Goal: Task Accomplishment & Management: Use online tool/utility

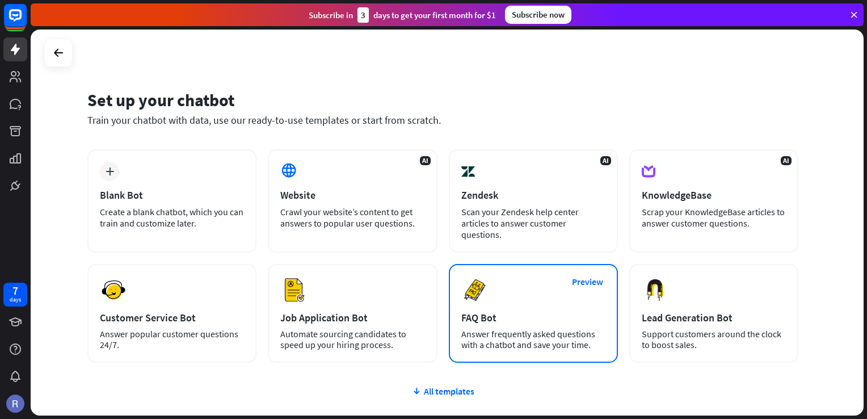
click at [528, 330] on div "Answer frequently asked questions with a chatbot and save your time." at bounding box center [533, 340] width 144 height 22
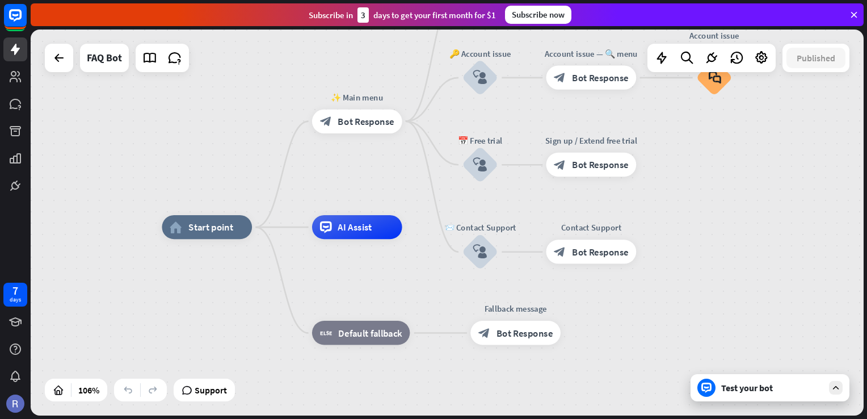
click at [803, 381] on div "Test your bot" at bounding box center [770, 387] width 159 height 27
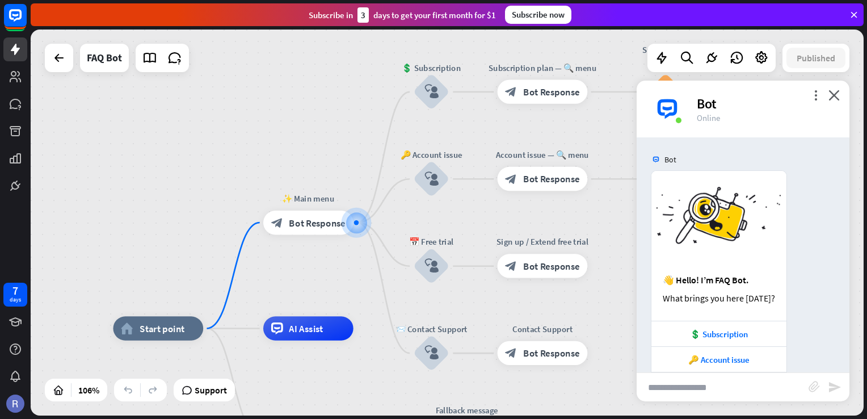
scroll to position [68, 0]
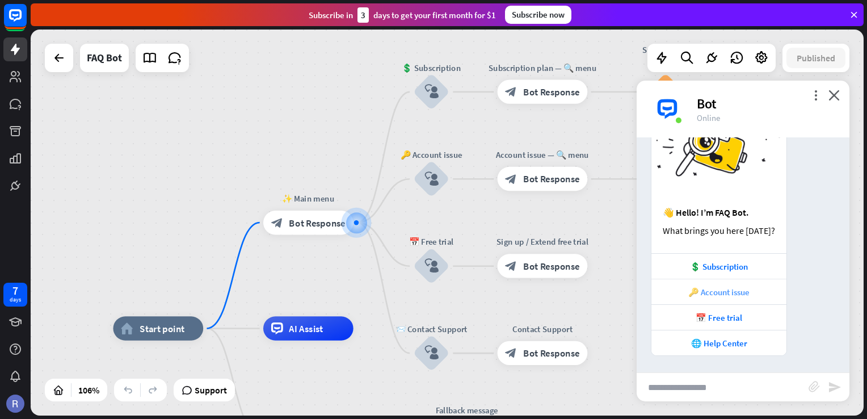
click at [733, 292] on div "🔑 Account issue" at bounding box center [719, 292] width 124 height 11
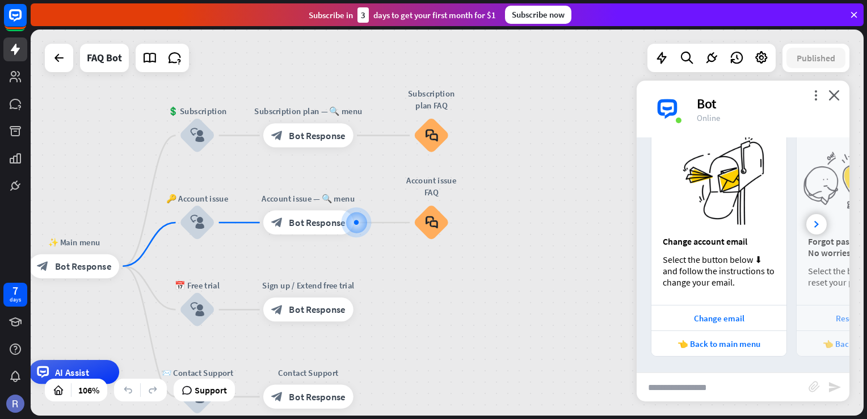
scroll to position [375, 0]
click at [814, 221] on icon at bounding box center [816, 224] width 5 height 7
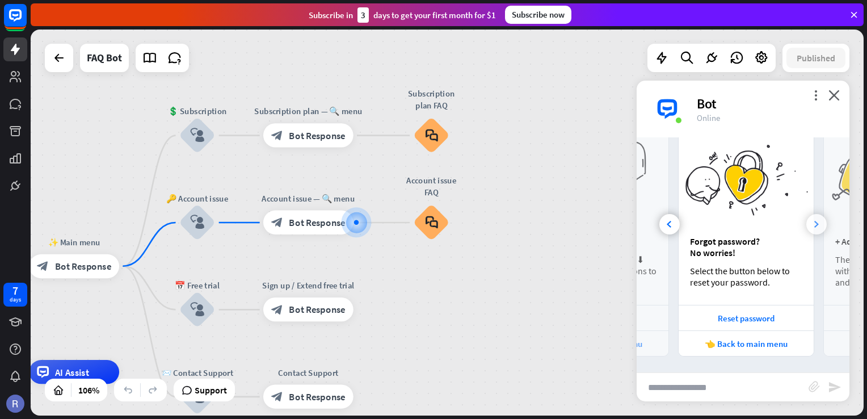
scroll to position [0, 125]
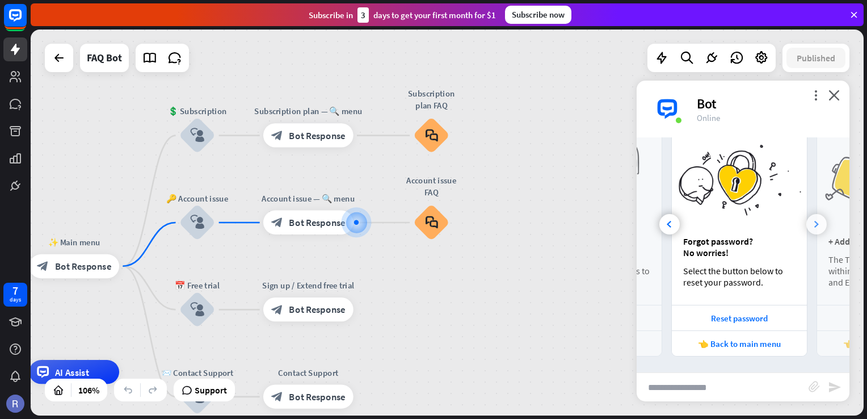
click at [814, 221] on icon at bounding box center [816, 224] width 5 height 7
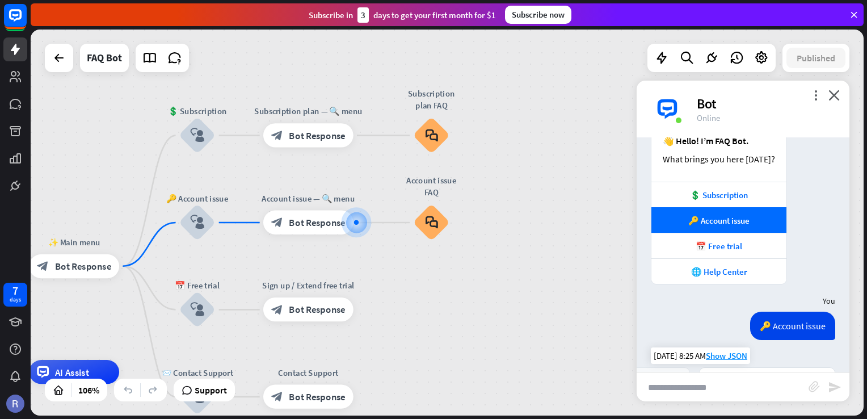
scroll to position [141, 0]
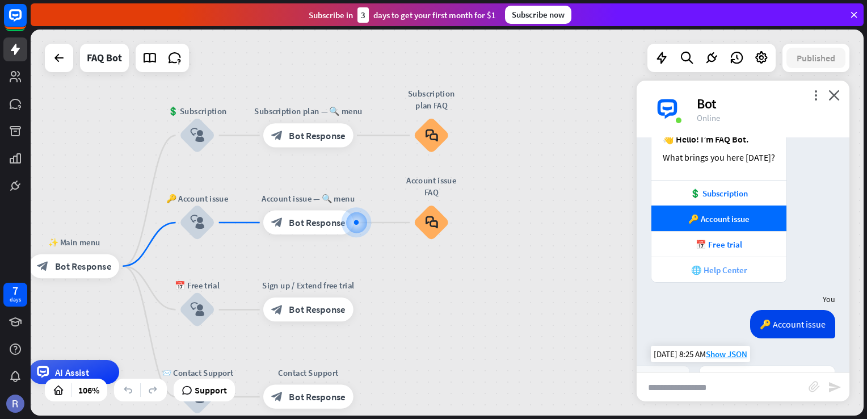
click at [733, 275] on div "🌐 Help Center" at bounding box center [718, 270] width 135 height 26
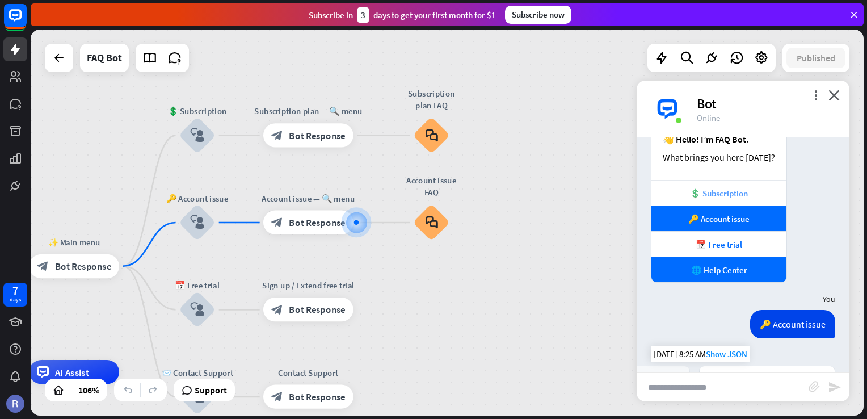
click at [742, 191] on div "💲 Subscription" at bounding box center [719, 193] width 124 height 11
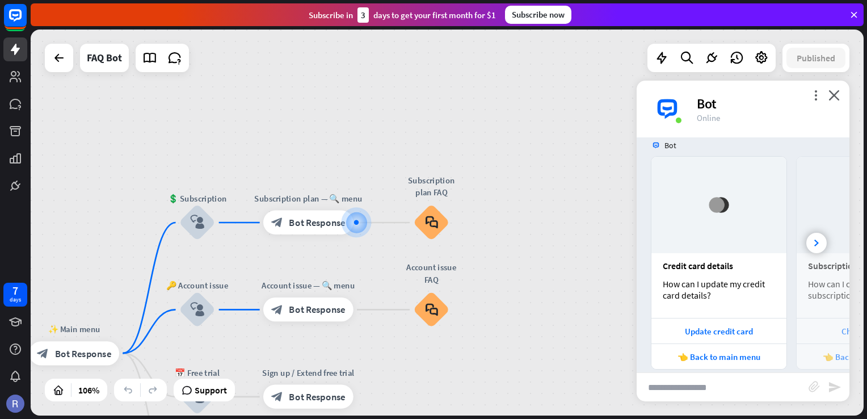
scroll to position [671, 0]
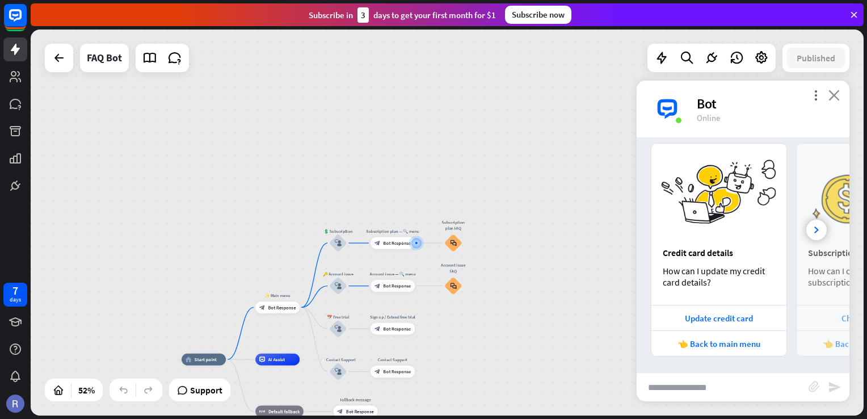
click at [838, 93] on icon "close" at bounding box center [834, 95] width 11 height 11
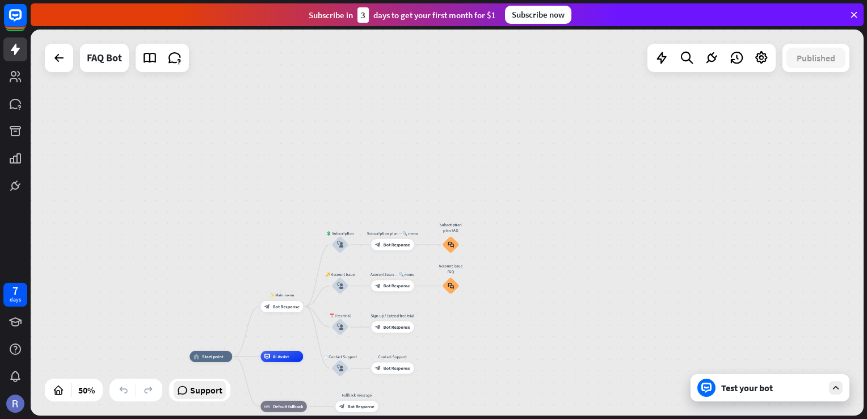
click at [184, 393] on icon at bounding box center [182, 389] width 11 height 11
click at [55, 50] on div at bounding box center [59, 58] width 23 height 23
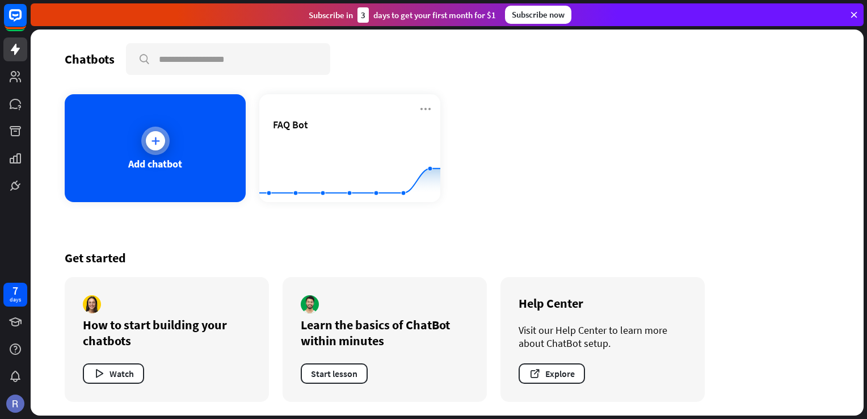
click at [188, 153] on div "Add chatbot" at bounding box center [155, 148] width 181 height 108
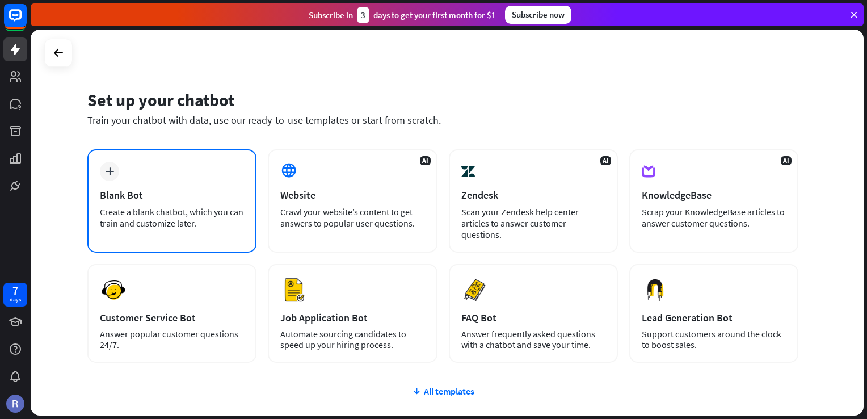
click at [193, 204] on div "plus Blank Bot Create a blank chatbot, which you can train and customize later." at bounding box center [171, 200] width 169 height 103
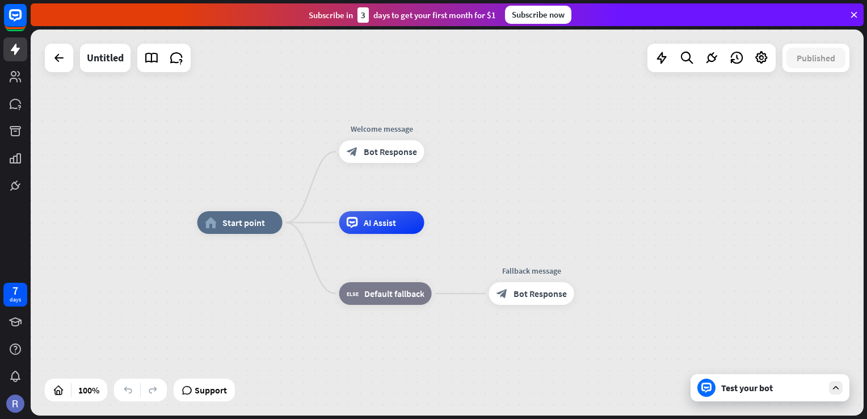
drag, startPoint x: 653, startPoint y: 205, endPoint x: 624, endPoint y: 131, distance: 80.1
click at [624, 131] on div "home_2 Start point Welcome message block_bot_response Bot Response AI Assist bl…" at bounding box center [447, 223] width 833 height 386
click at [779, 399] on div "Test your bot" at bounding box center [770, 387] width 159 height 27
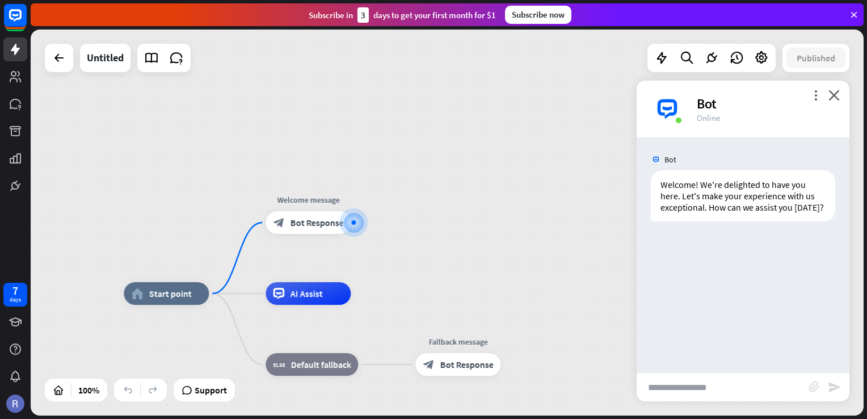
click at [728, 400] on input "text" at bounding box center [723, 387] width 172 height 28
type input "**********"
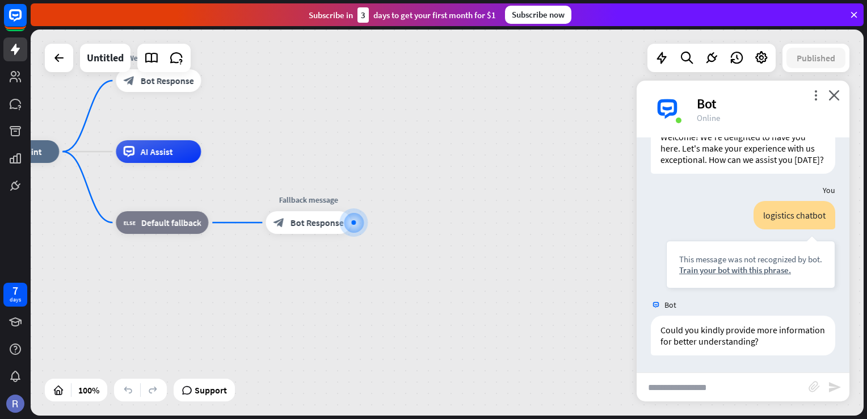
scroll to position [58, 0]
click at [746, 272] on div "Train your bot with this phrase." at bounding box center [750, 269] width 143 height 11
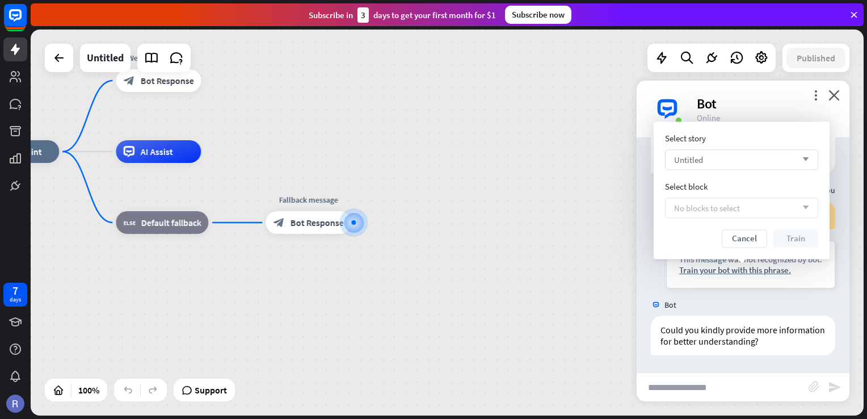
click at [742, 162] on div "Untitled arrow_down" at bounding box center [741, 159] width 153 height 20
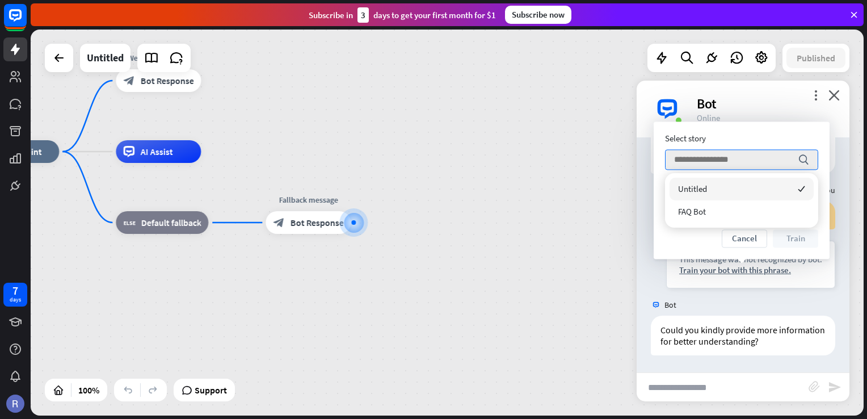
click at [745, 193] on div "Untitled checked" at bounding box center [742, 189] width 144 height 23
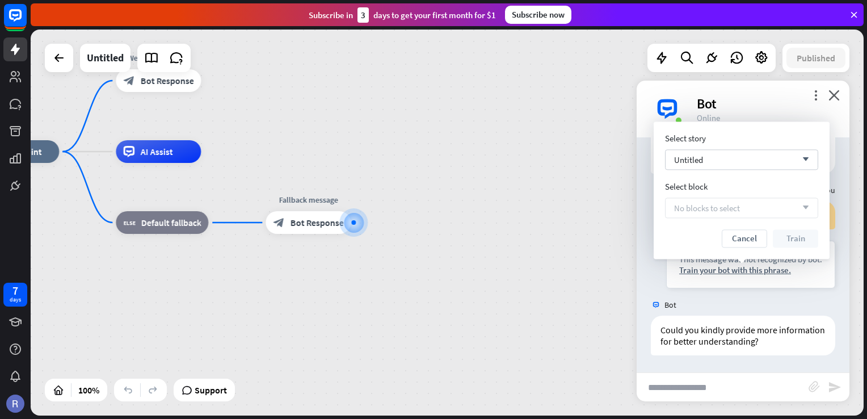
click at [745, 208] on div "No blocks to select arrow_down" at bounding box center [741, 207] width 153 height 20
click at [726, 166] on div "Untitled arrow_down" at bounding box center [741, 159] width 153 height 20
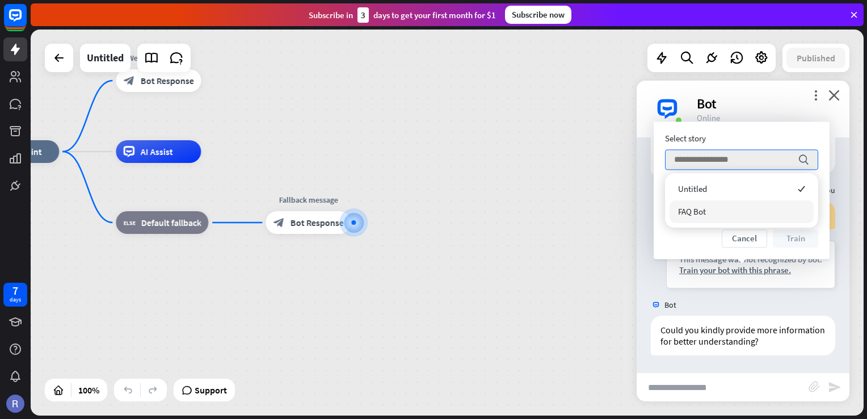
click at [738, 222] on div "FAQ Bot" at bounding box center [742, 211] width 144 height 23
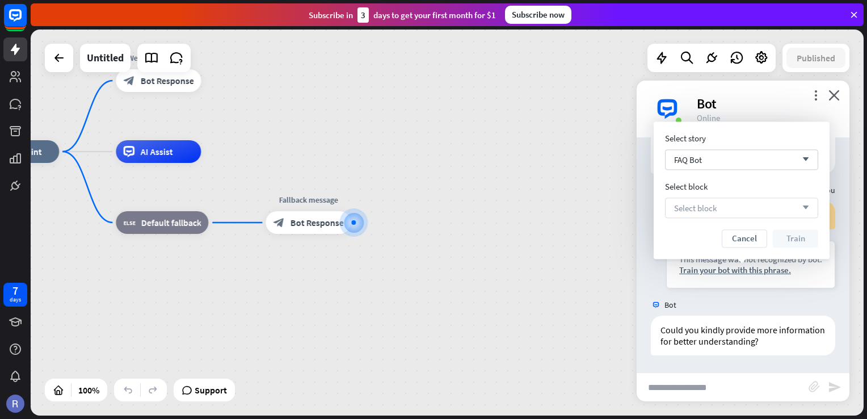
click at [731, 210] on div "Select block arrow_down" at bounding box center [741, 207] width 153 height 20
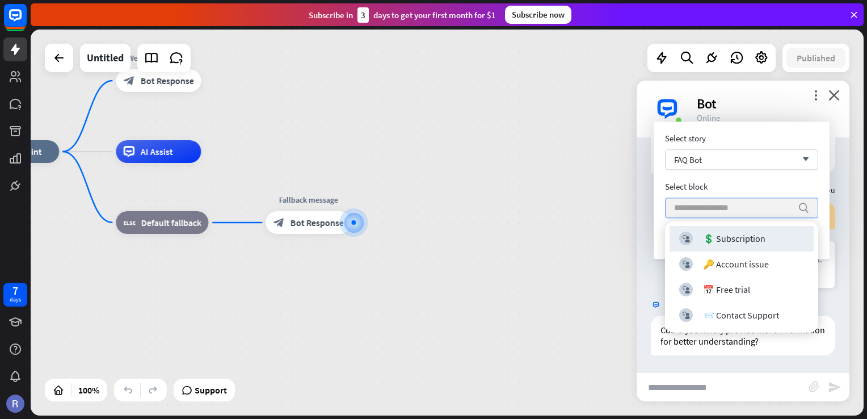
click at [623, 272] on div "home_2 Start point Welcome message block_bot_response Bot Response AI Assist bl…" at bounding box center [390, 345] width 833 height 386
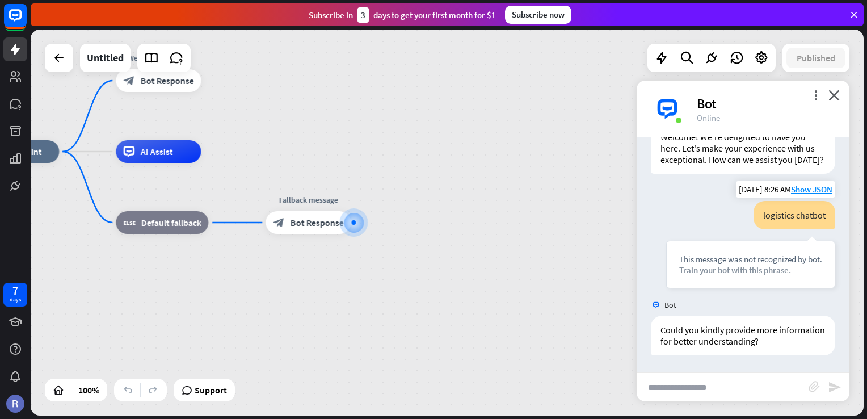
click at [752, 271] on div "Train your bot with this phrase." at bounding box center [750, 269] width 143 height 11
